Goal: Navigation & Orientation: Find specific page/section

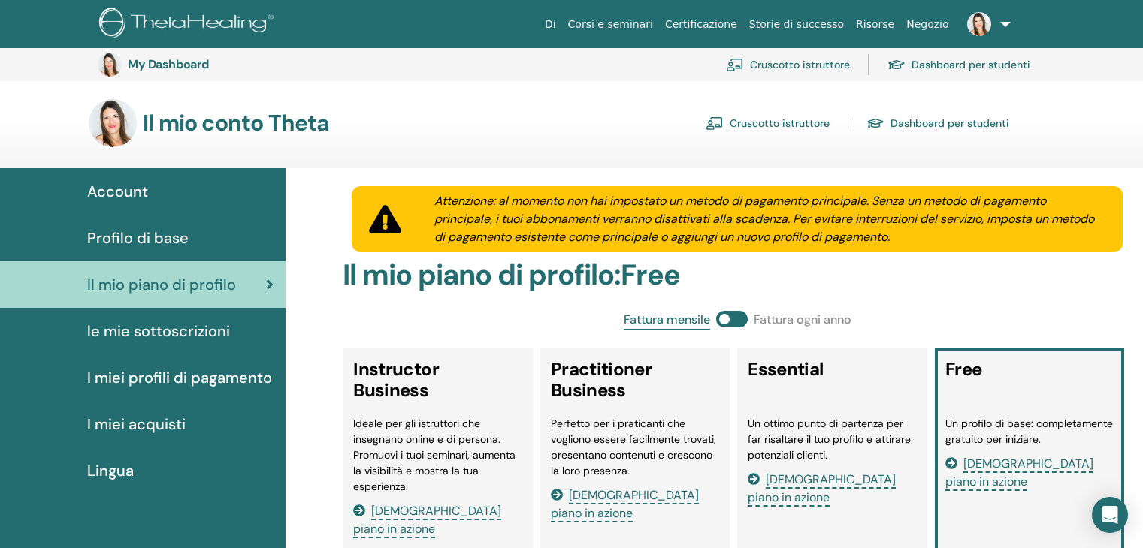
scroll to position [1085, 0]
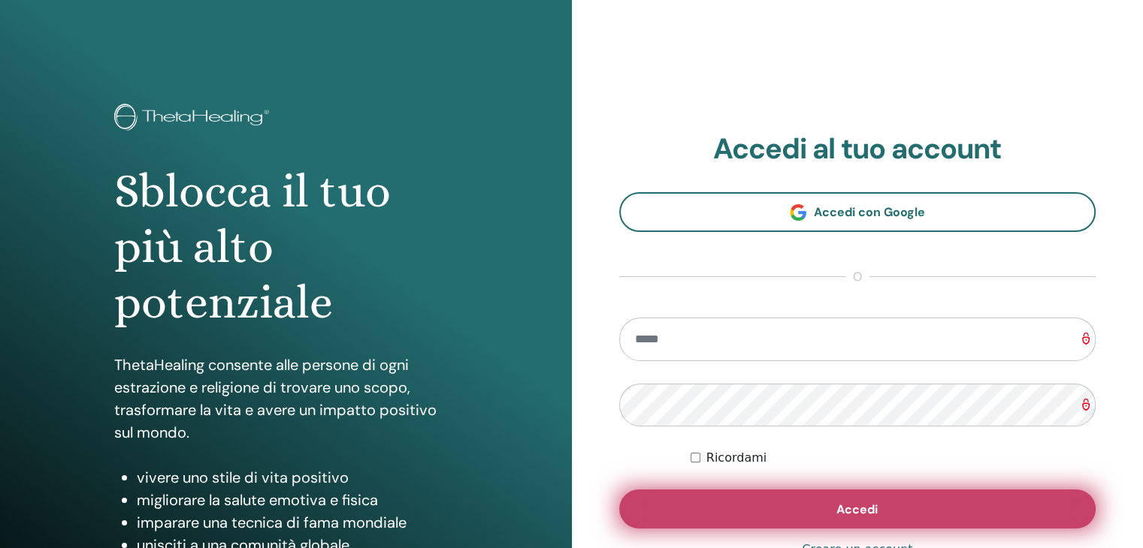
type input "**********"
click at [832, 503] on button "Accedi" at bounding box center [857, 509] width 477 height 39
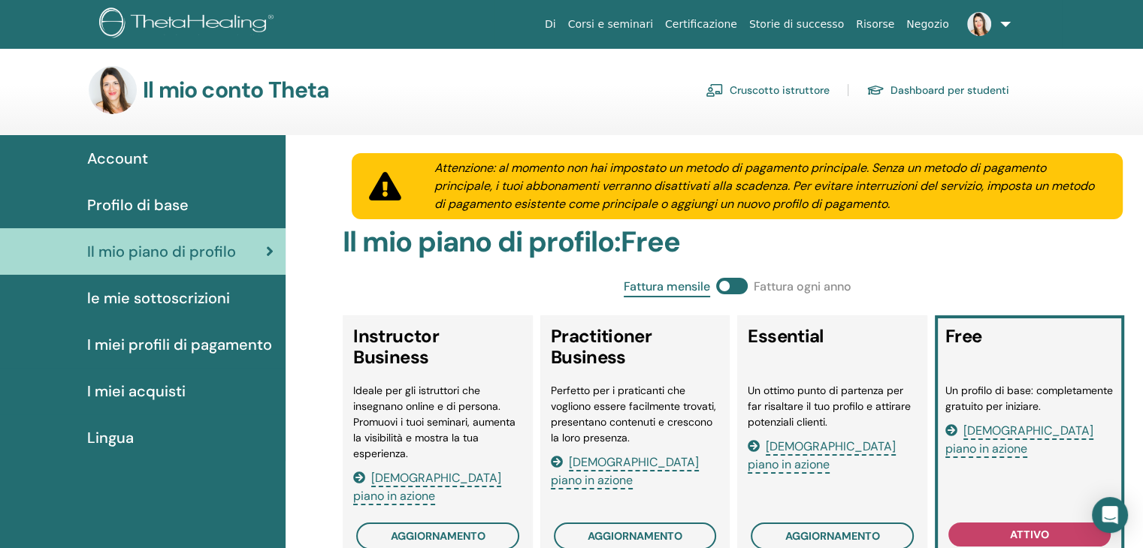
click at [151, 207] on span "Profilo di base" at bounding box center [137, 205] width 101 height 23
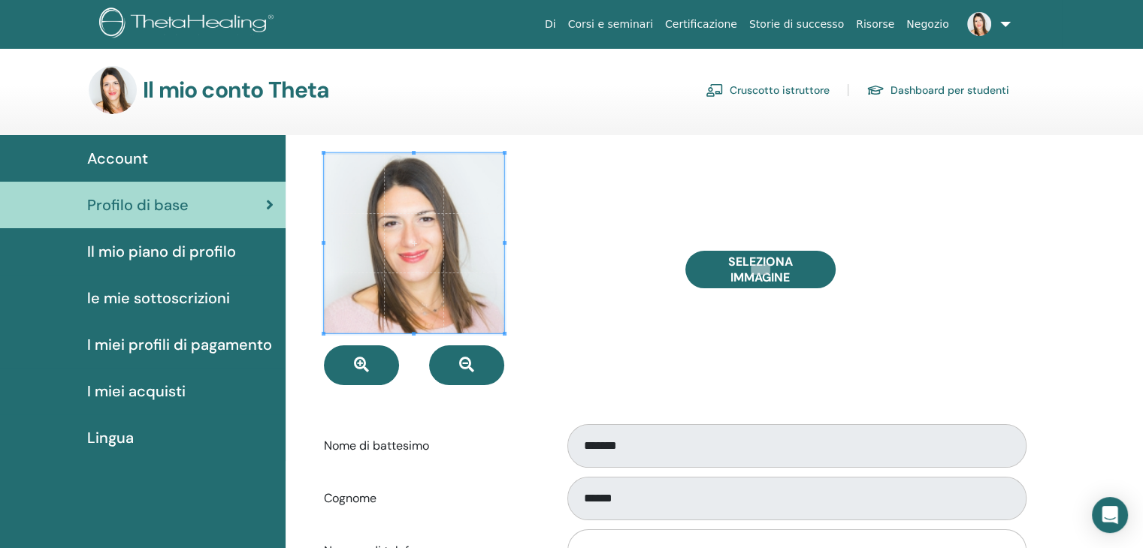
click at [148, 159] on div "Account" at bounding box center [142, 158] width 261 height 23
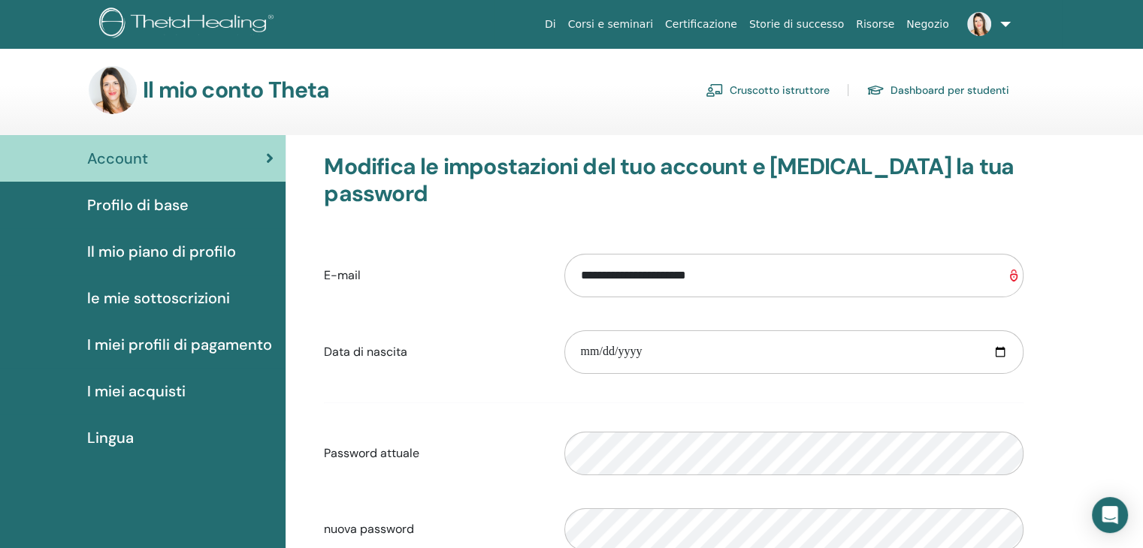
click at [157, 213] on span "Profilo di base" at bounding box center [137, 205] width 101 height 23
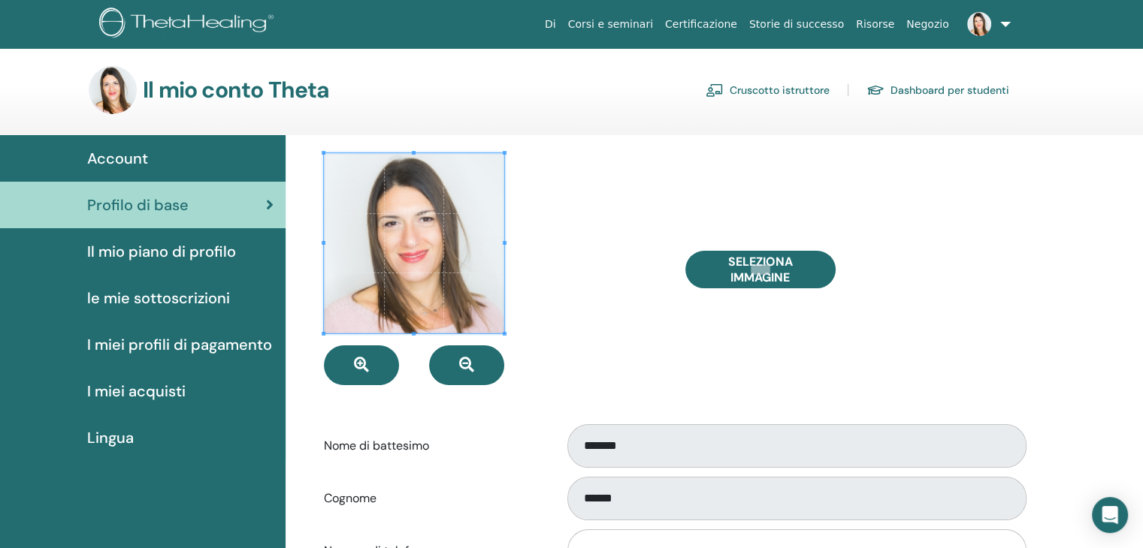
click at [926, 91] on link "Dashboard per studenti" at bounding box center [937, 90] width 143 height 24
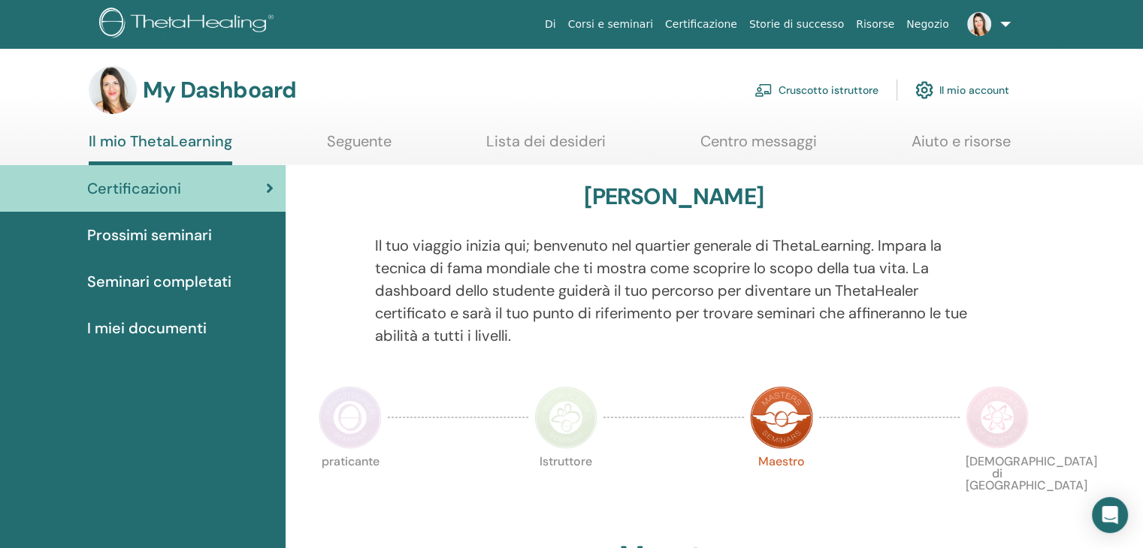
click at [180, 285] on span "Seminari completati" at bounding box center [159, 281] width 144 height 23
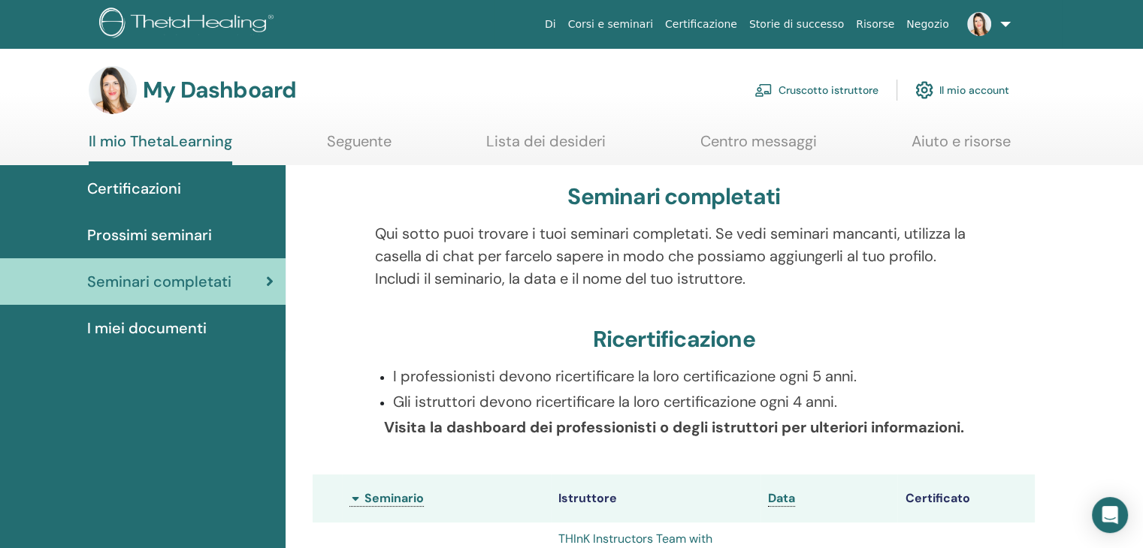
click at [161, 193] on span "Certificazioni" at bounding box center [134, 188] width 94 height 23
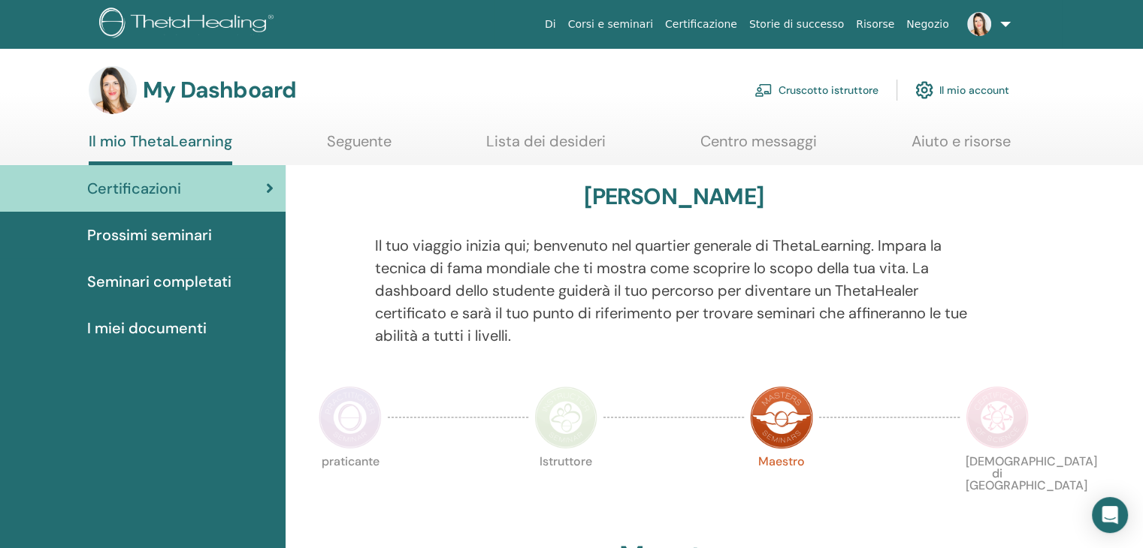
click at [787, 142] on link "Centro messaggi" at bounding box center [758, 146] width 116 height 29
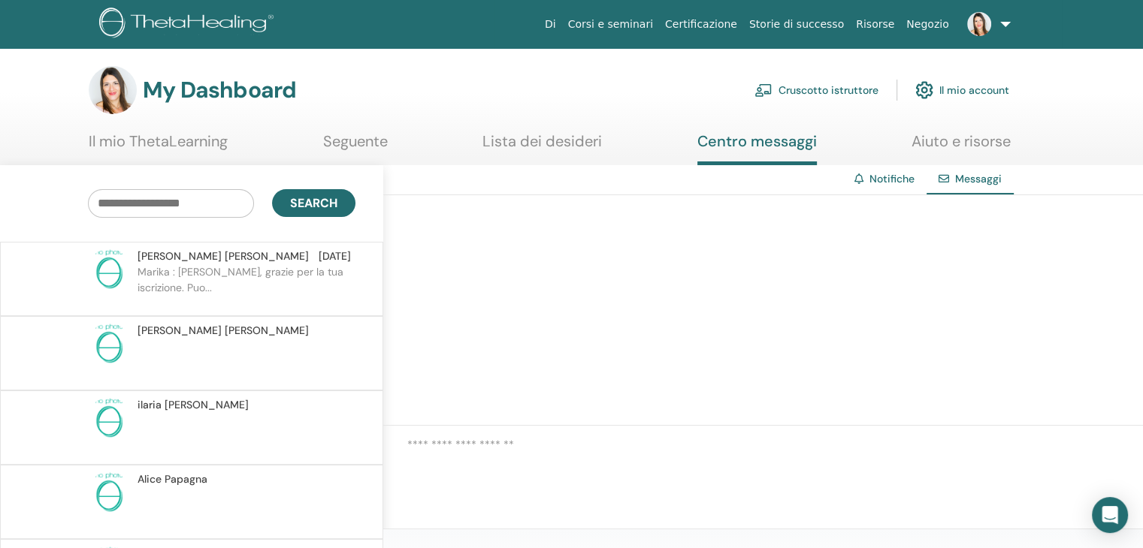
click at [144, 137] on link "Il mio ThetaLearning" at bounding box center [158, 146] width 139 height 29
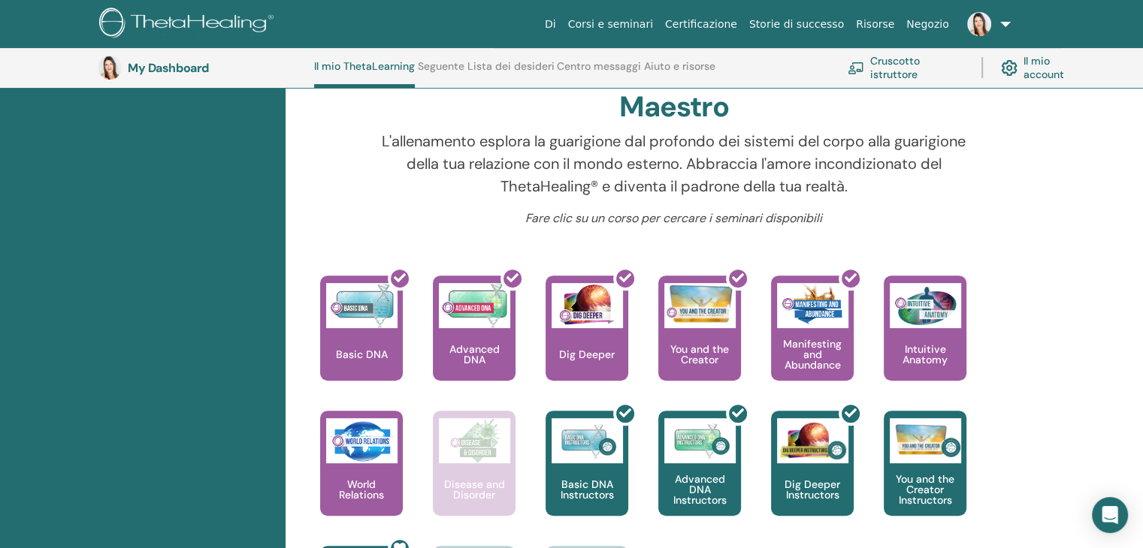
scroll to position [565, 0]
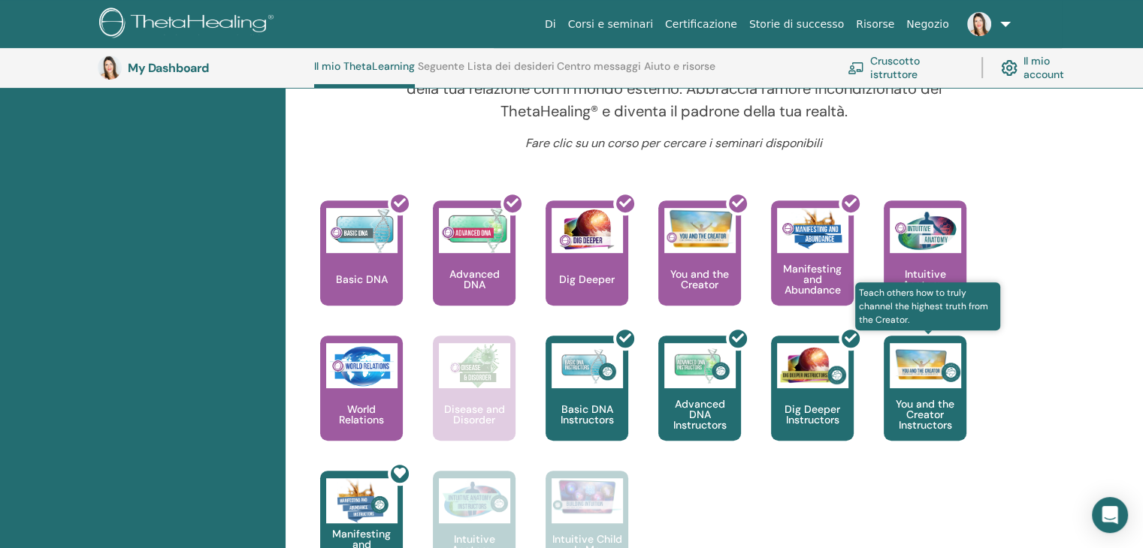
click at [923, 415] on p "You and the Creator Instructors" at bounding box center [924, 415] width 83 height 32
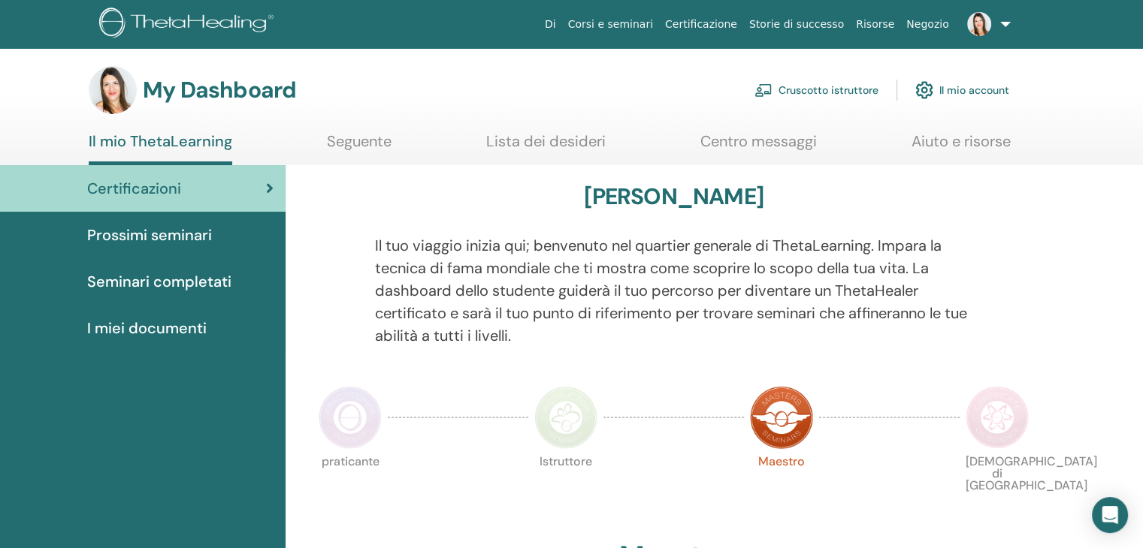
click at [331, 430] on img at bounding box center [350, 417] width 63 height 63
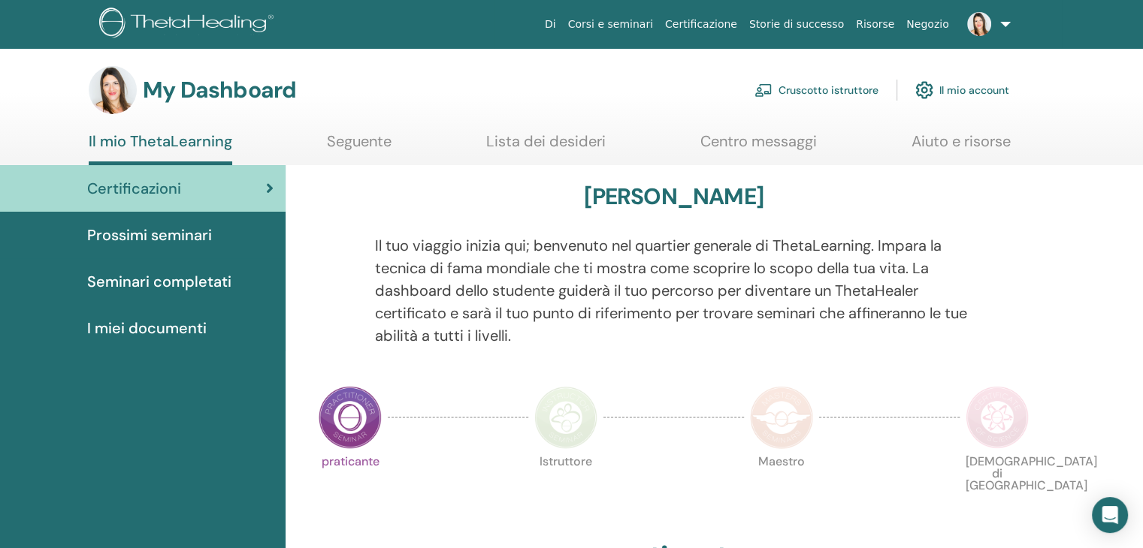
click at [591, 421] on img at bounding box center [565, 417] width 63 height 63
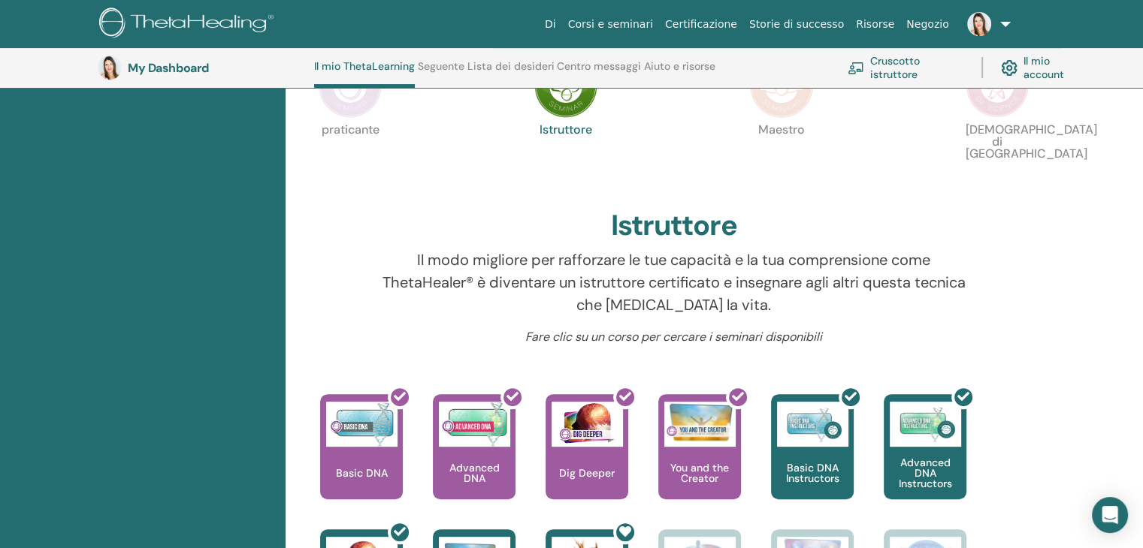
scroll to position [294, 0]
